Goal: Task Accomplishment & Management: Use online tool/utility

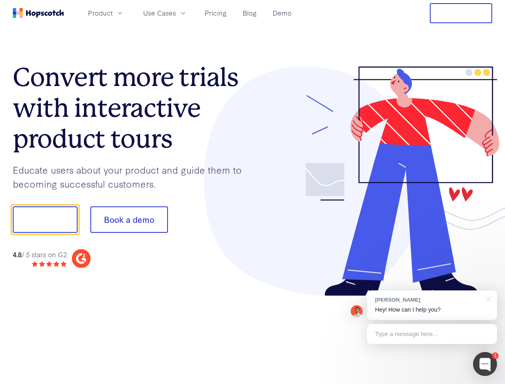
click at [253, 192] on div at bounding box center [373, 181] width 240 height 230
click at [113, 13] on span "Product" at bounding box center [100, 13] width 25 height 10
click at [176, 13] on span "Use Cases" at bounding box center [159, 13] width 33 height 10
click at [461, 13] on button "Free Trial" at bounding box center [461, 13] width 62 height 20
click at [45, 219] on button "Show me!" at bounding box center [45, 219] width 65 height 26
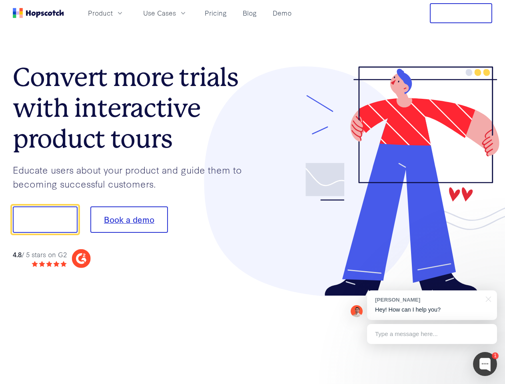
click at [129, 219] on button "Book a demo" at bounding box center [129, 219] width 78 height 26
click at [485, 364] on div at bounding box center [485, 364] width 24 height 24
click at [432, 305] on div "[PERSON_NAME] Hey! How can I help you?" at bounding box center [432, 305] width 130 height 30
click at [487, 298] on div at bounding box center [422, 218] width 150 height 267
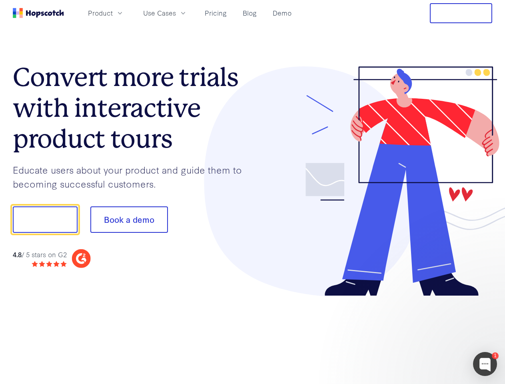
click at [432, 334] on div at bounding box center [422, 271] width 150 height 159
